Goal: Information Seeking & Learning: Find specific fact

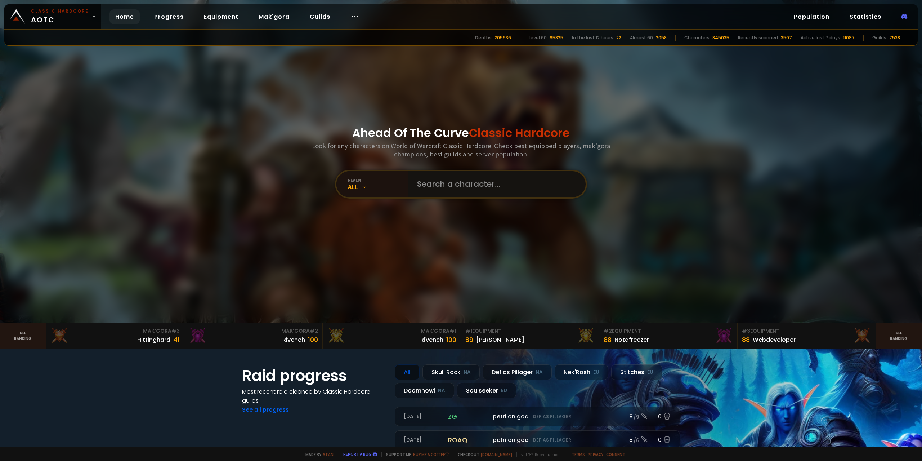
click at [450, 185] on input "text" at bounding box center [495, 184] width 164 height 26
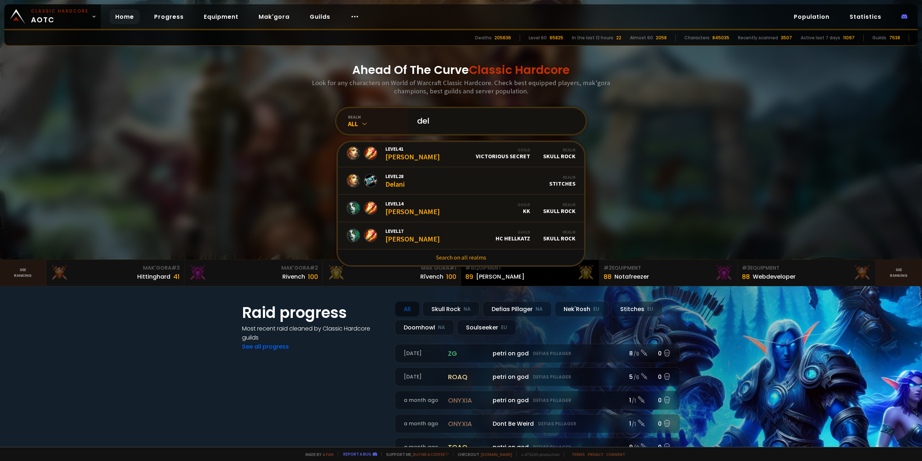
scroll to position [72, 0]
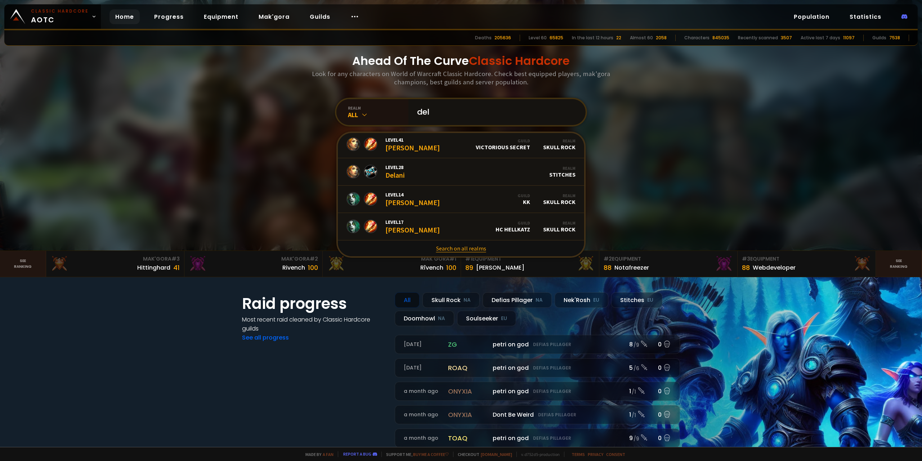
type input "del"
click at [461, 250] on link "Search on all realms" at bounding box center [461, 248] width 246 height 16
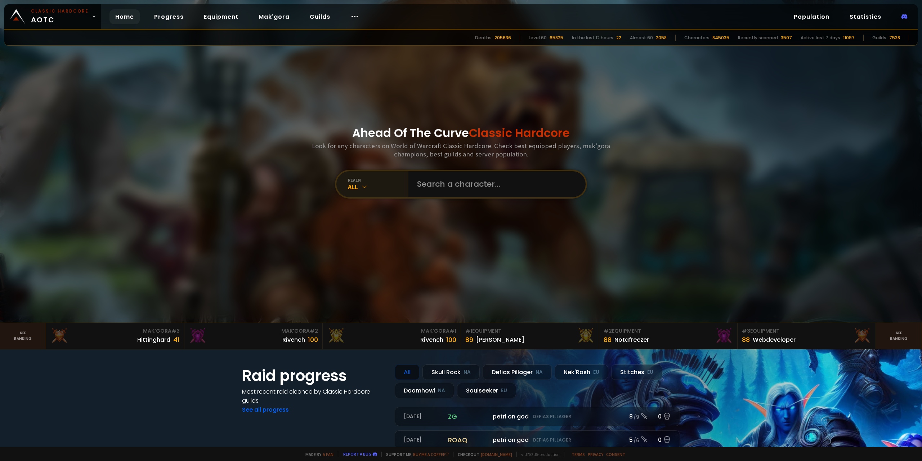
click at [361, 187] on icon at bounding box center [364, 186] width 7 height 7
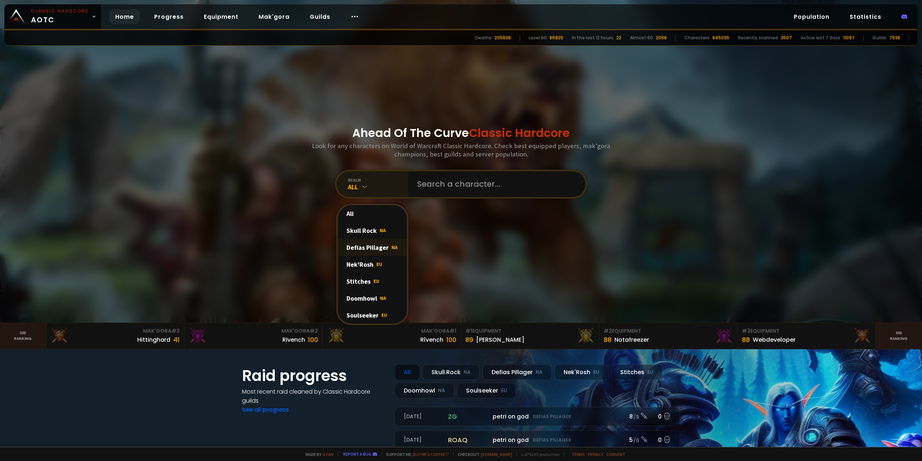
click at [367, 249] on div "Defias Pillager NA" at bounding box center [372, 247] width 69 height 17
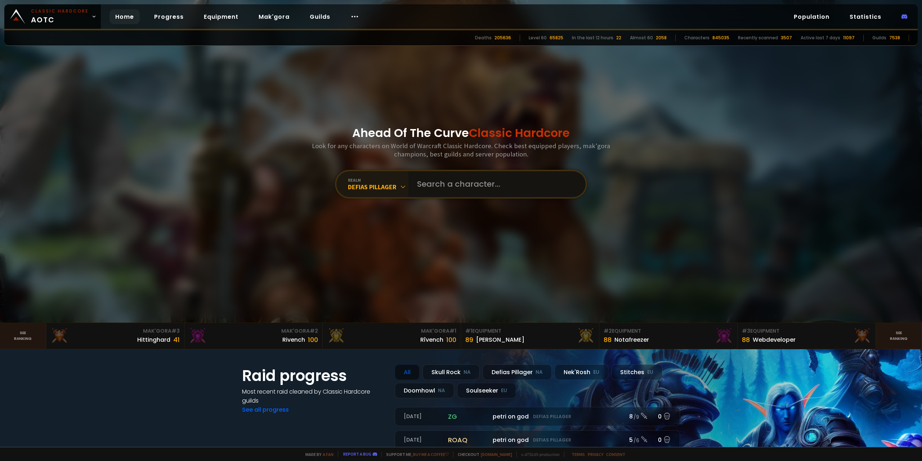
click at [438, 182] on input "text" at bounding box center [495, 184] width 164 height 26
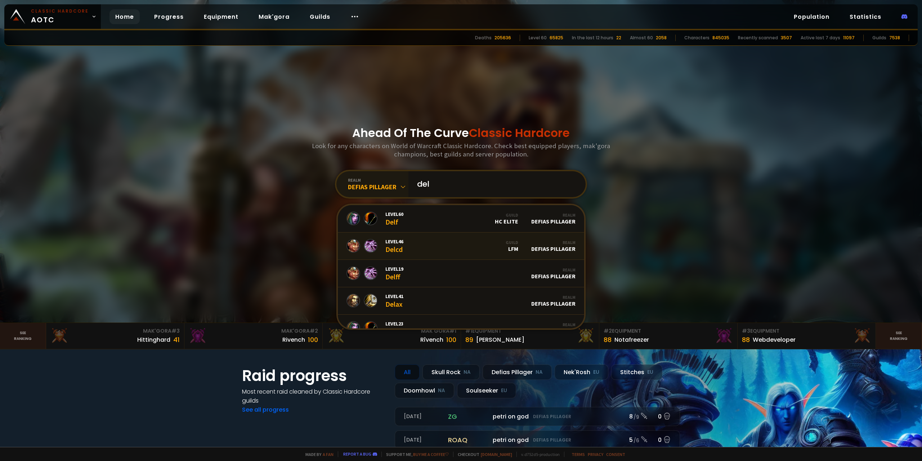
type input "del"
click at [424, 248] on link "Level 46 Delcd Guild LFM Realm Defias Pillager" at bounding box center [461, 245] width 246 height 27
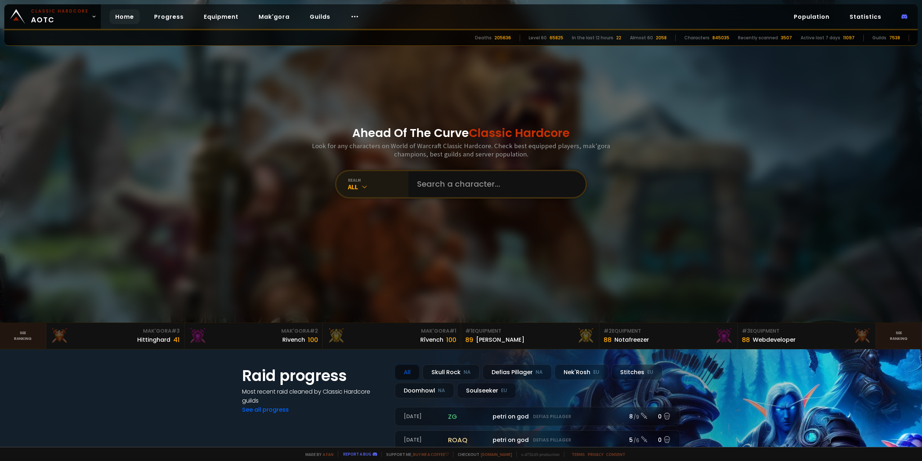
click at [368, 189] on div "All" at bounding box center [378, 187] width 61 height 8
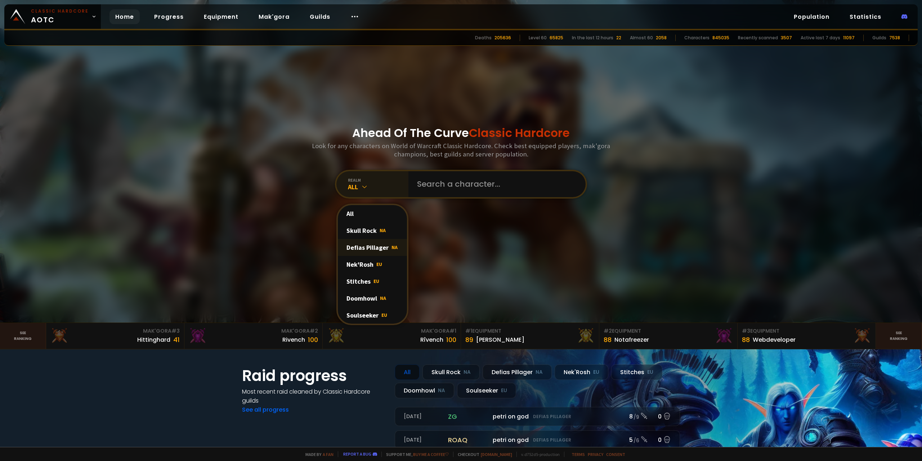
click at [374, 248] on div "Defias Pillager NA" at bounding box center [372, 247] width 69 height 17
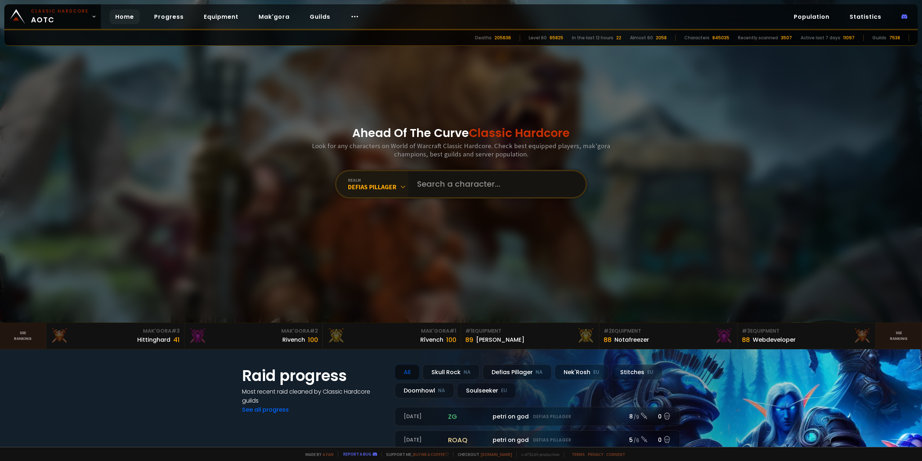
click at [442, 186] on input "text" at bounding box center [495, 184] width 164 height 26
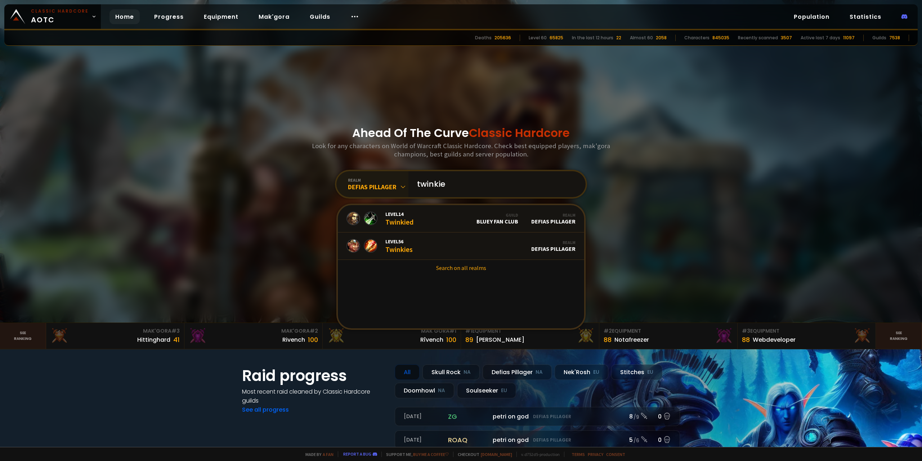
click at [472, 185] on input "twinkie" at bounding box center [495, 184] width 164 height 26
type input "twinkie"
click at [402, 185] on icon at bounding box center [403, 186] width 7 height 7
click at [368, 213] on div "All" at bounding box center [372, 213] width 69 height 17
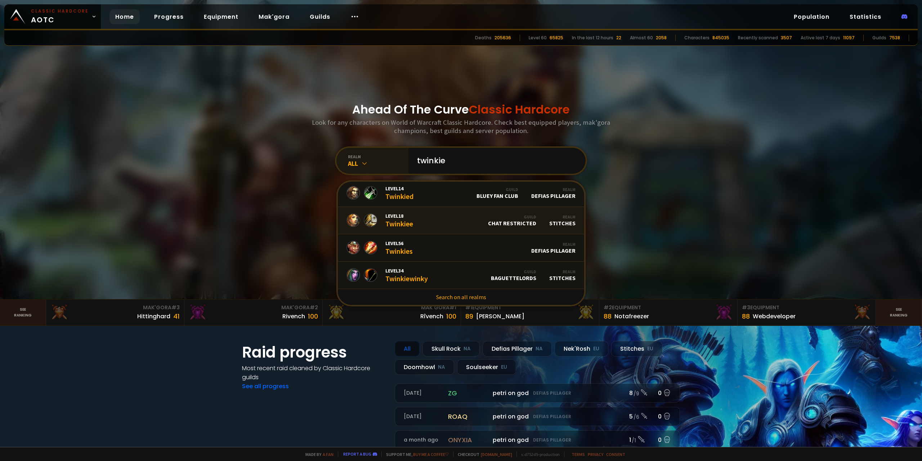
scroll to position [36, 0]
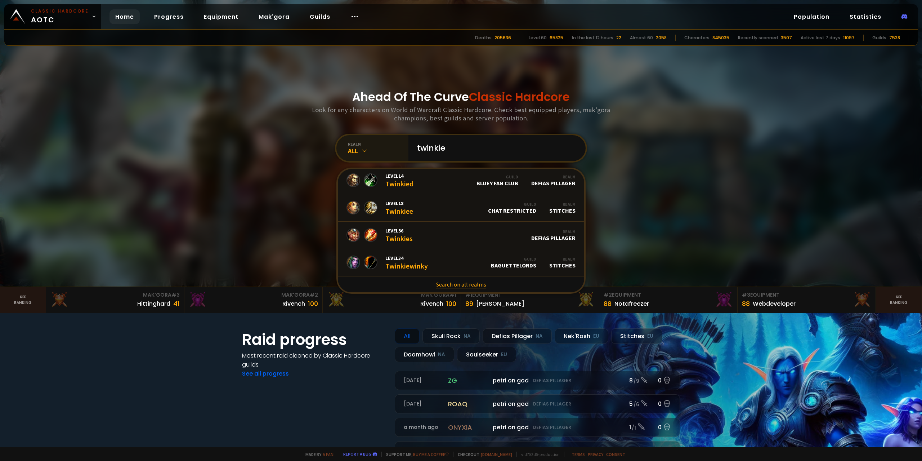
click at [469, 286] on link "Search on all realms" at bounding box center [461, 284] width 246 height 16
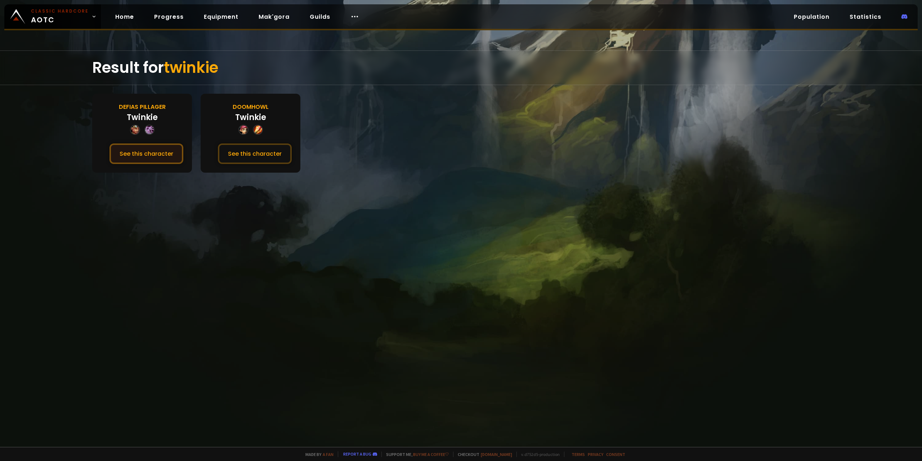
click at [136, 154] on button "See this character" at bounding box center [147, 153] width 74 height 21
